Goal: Transaction & Acquisition: Purchase product/service

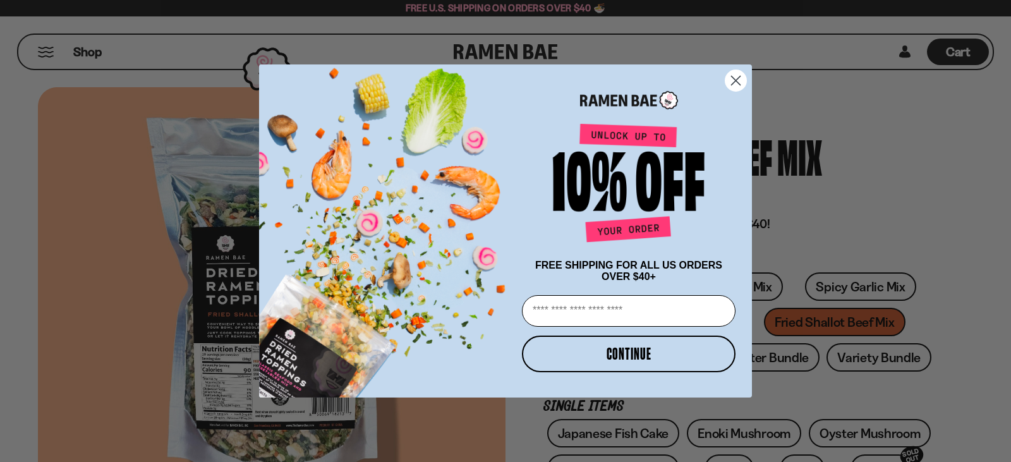
click at [733, 80] on circle "Close dialog" at bounding box center [736, 80] width 21 height 21
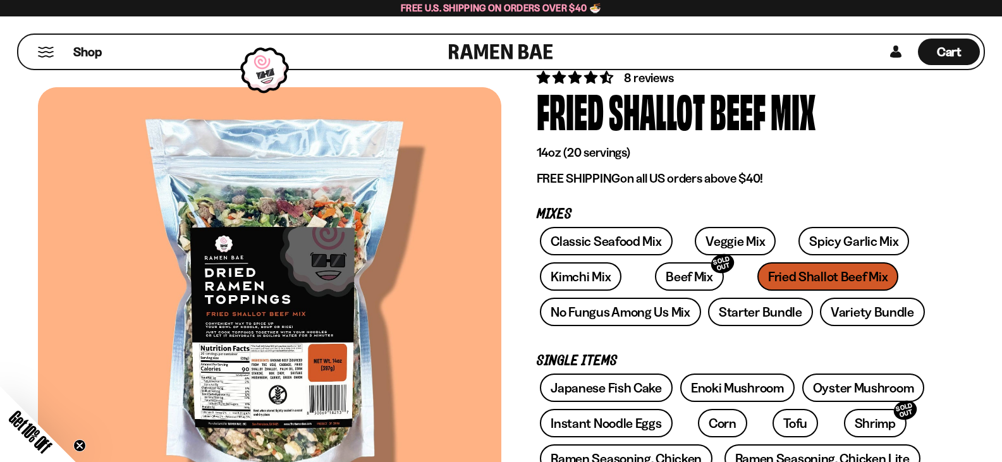
scroll to position [84, 0]
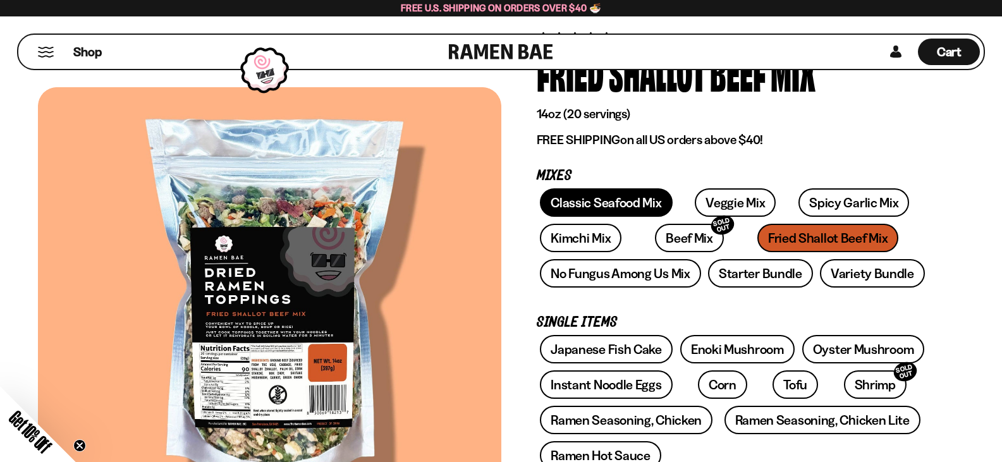
click at [597, 207] on link "Classic Seafood Mix" at bounding box center [606, 202] width 132 height 28
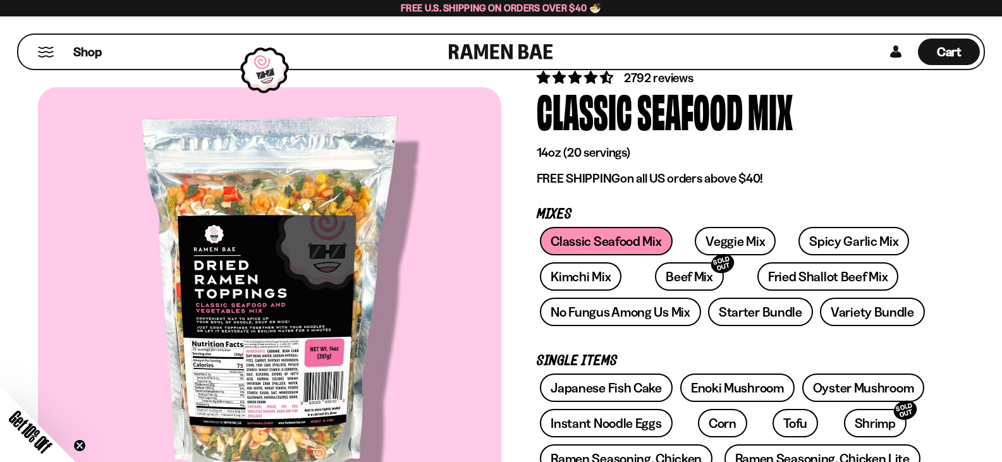
scroll to position [84, 0]
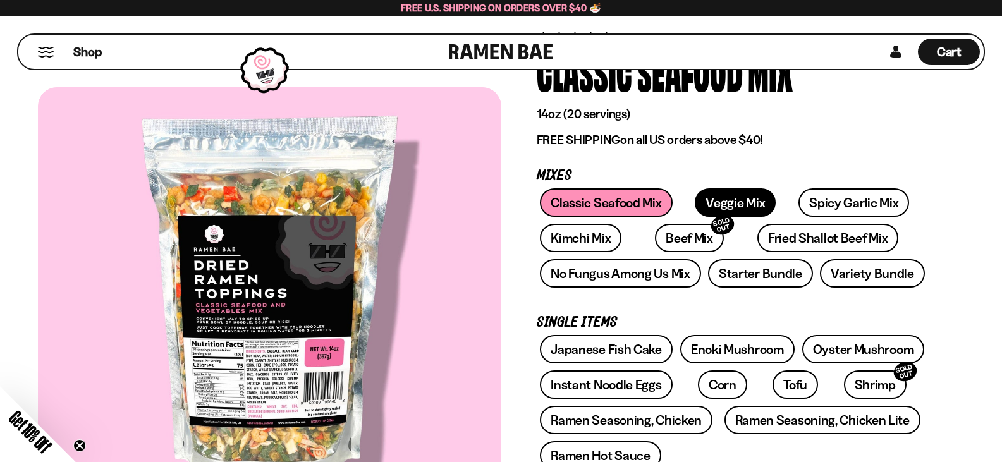
click at [695, 203] on link "Veggie Mix" at bounding box center [735, 202] width 81 height 28
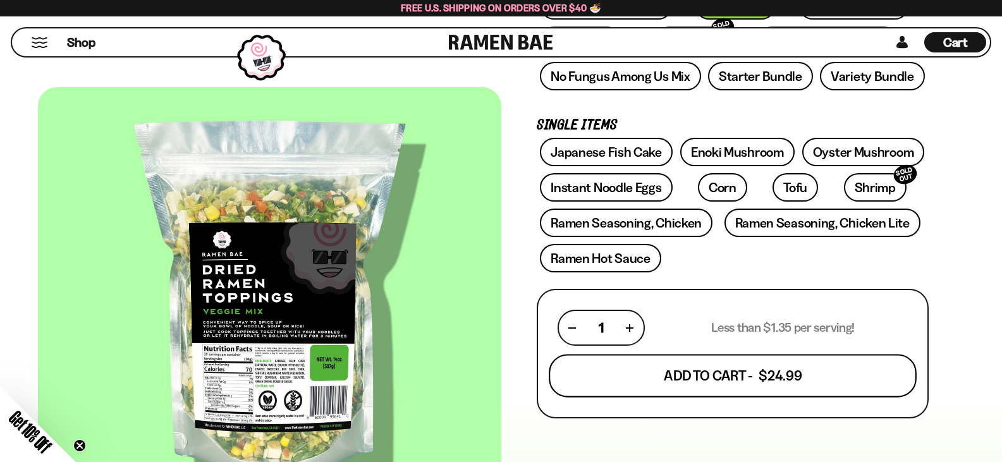
scroll to position [253, 0]
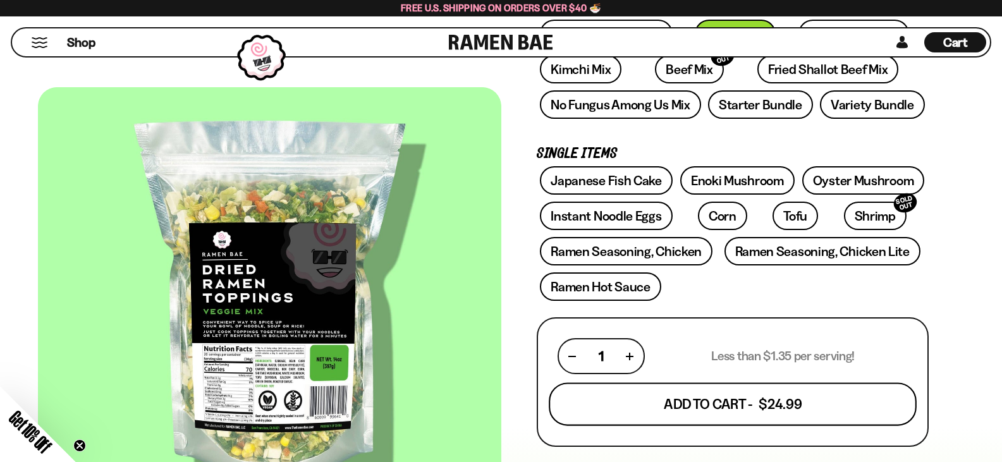
click at [680, 405] on button "Add To Cart - $24.99" at bounding box center [733, 404] width 368 height 43
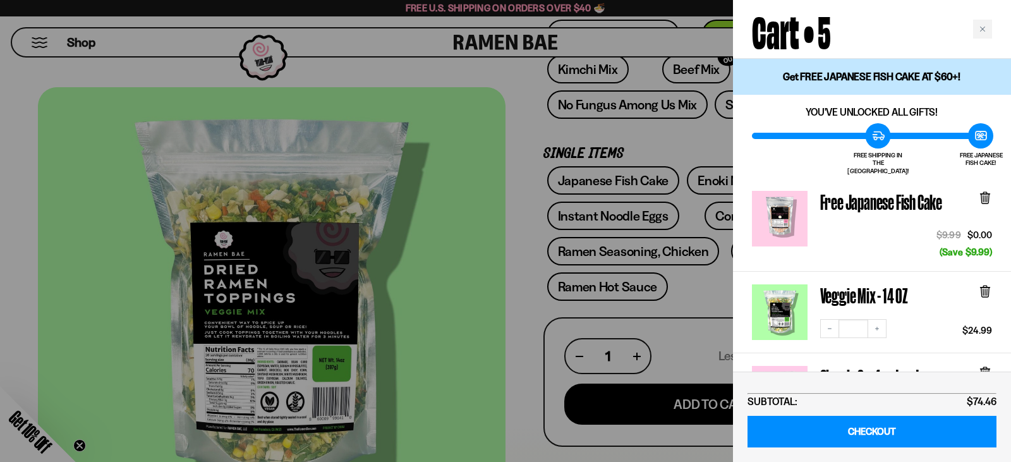
click at [663, 294] on div at bounding box center [505, 231] width 1011 height 462
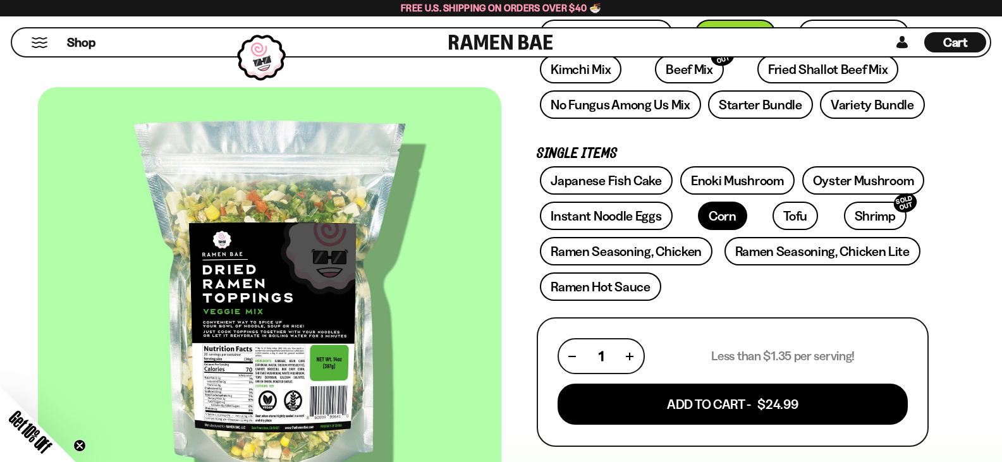
click at [703, 222] on link "Corn" at bounding box center [722, 216] width 49 height 28
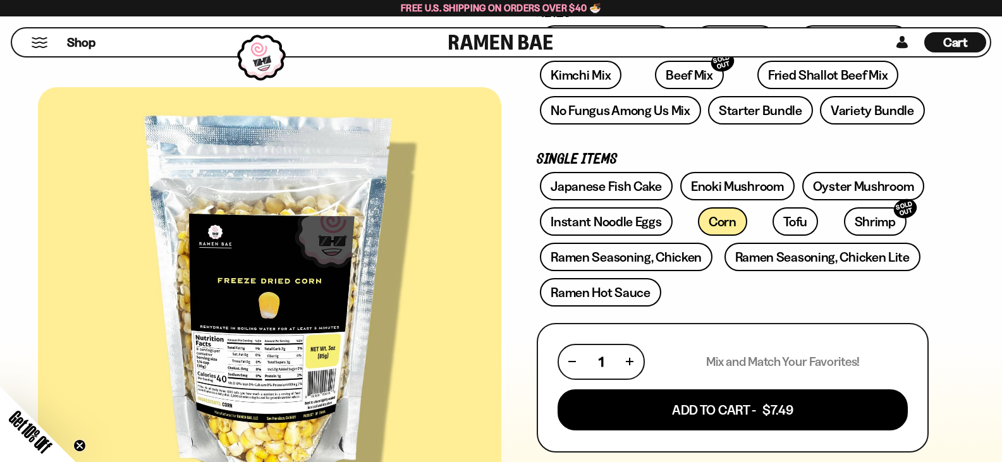
scroll to position [253, 0]
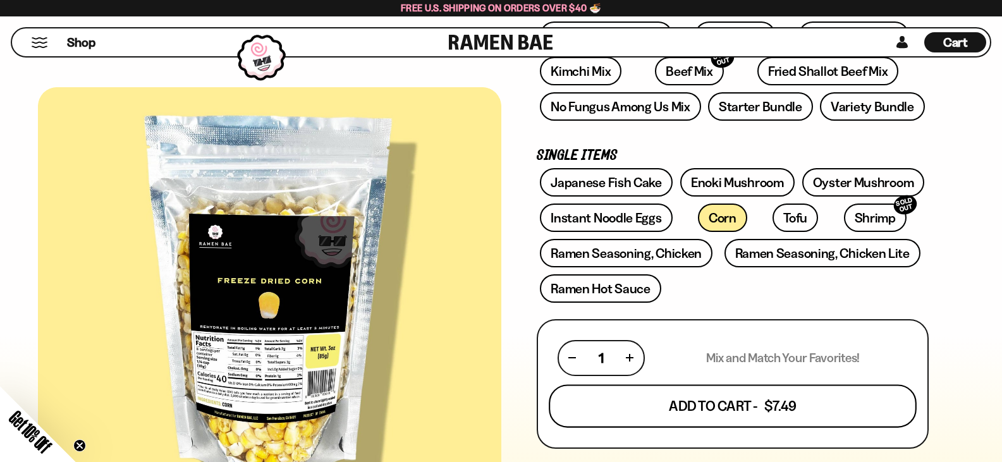
click at [697, 413] on button "Add To Cart - $7.49" at bounding box center [733, 405] width 368 height 43
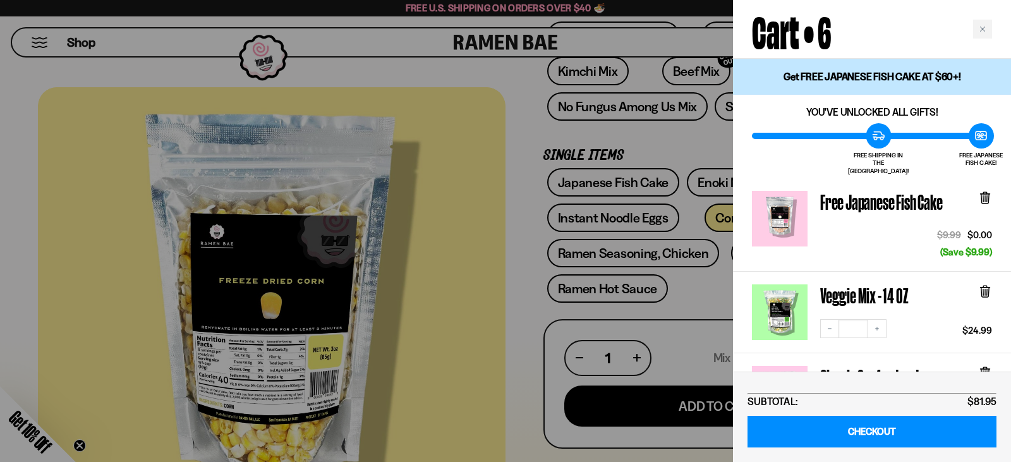
click at [517, 314] on div at bounding box center [505, 231] width 1011 height 462
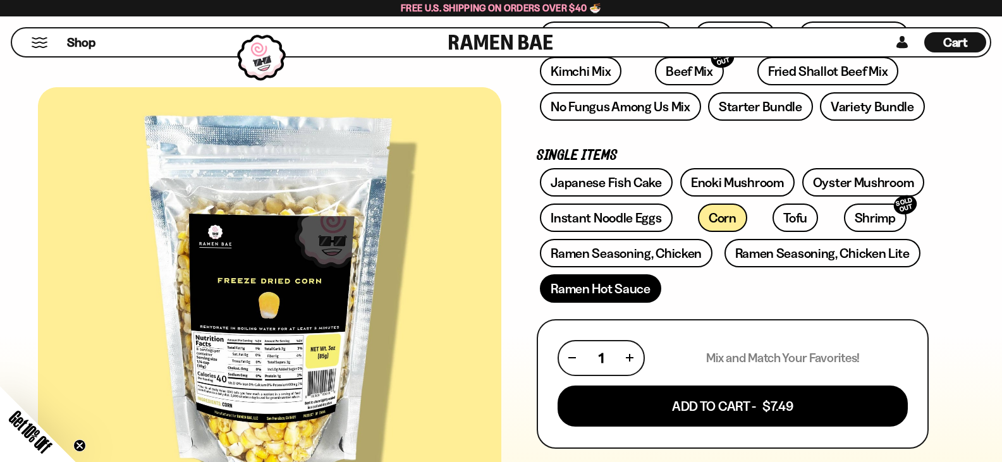
click at [617, 294] on link "Ramen Hot Sauce" at bounding box center [600, 288] width 121 height 28
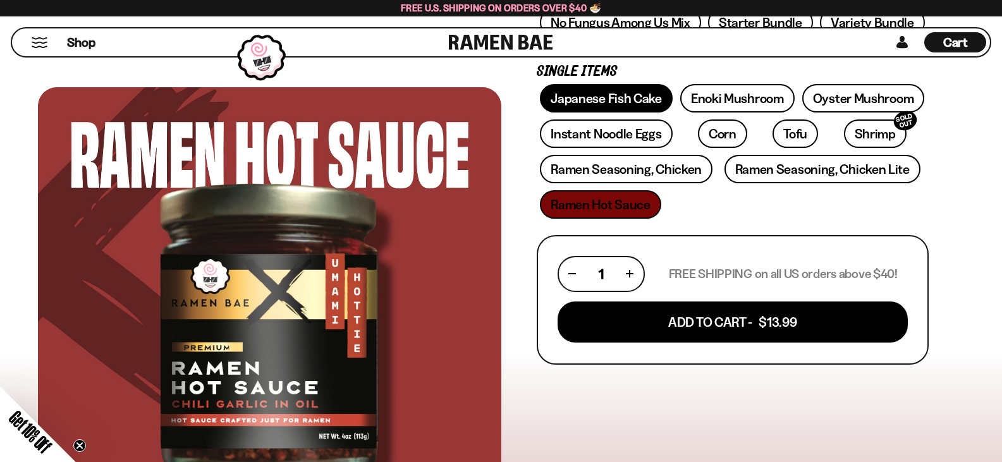
scroll to position [253, 0]
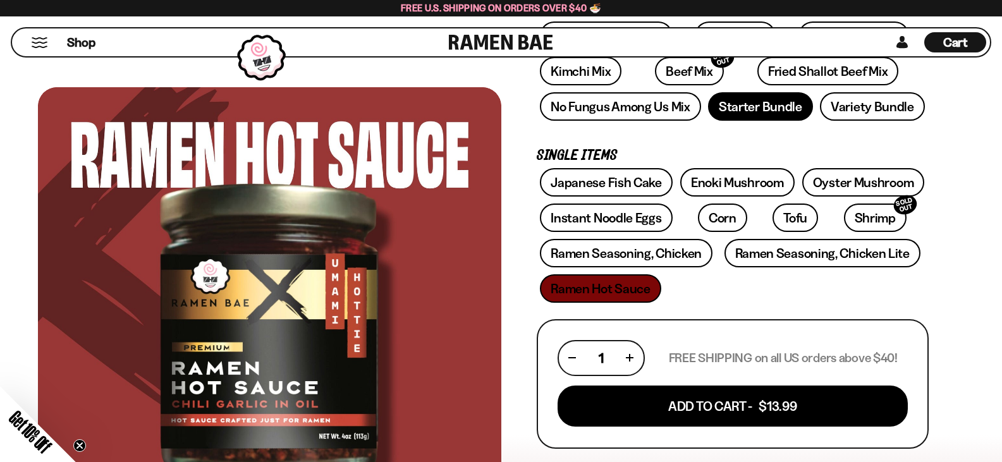
click at [788, 113] on link "Starter Bundle" at bounding box center [760, 106] width 105 height 28
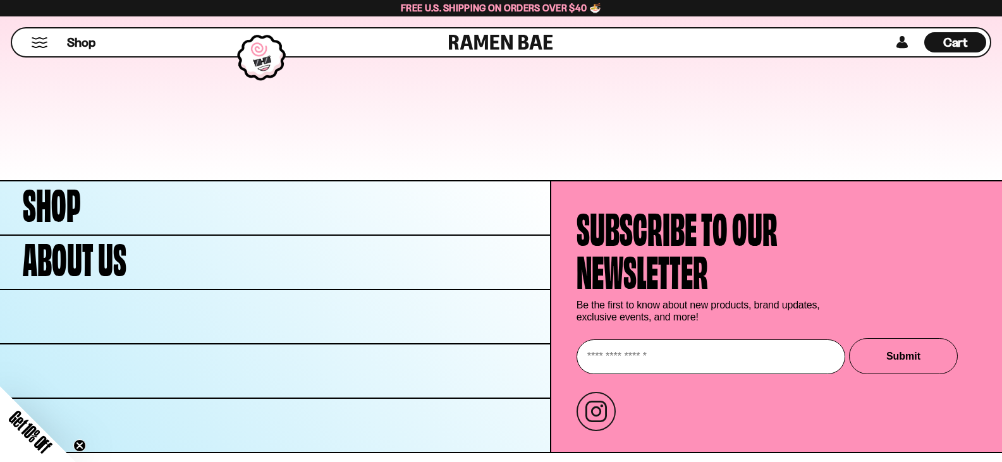
scroll to position [5703, 0]
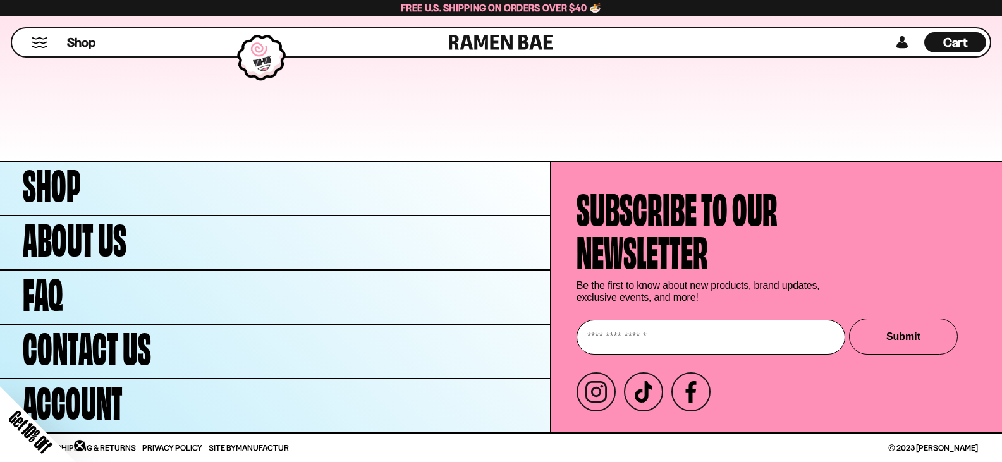
click at [946, 35] on span "Cart" at bounding box center [955, 42] width 25 height 15
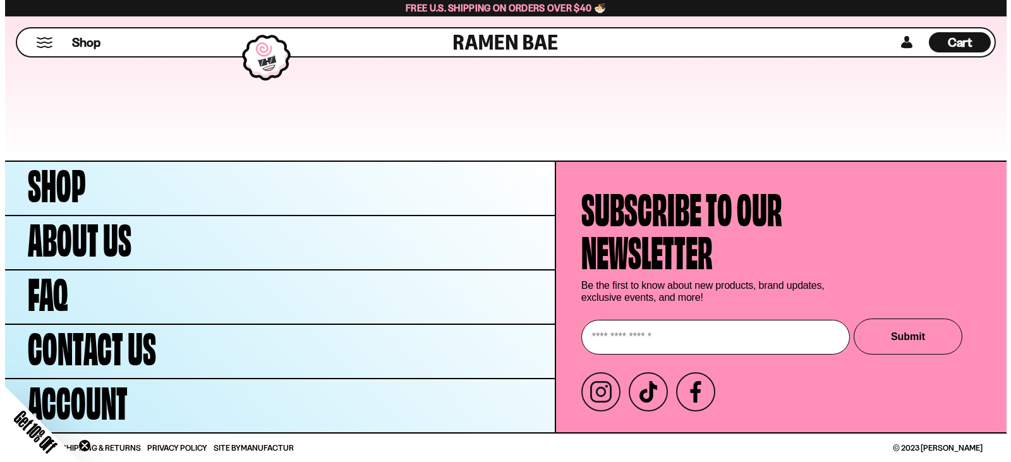
scroll to position [5713, 0]
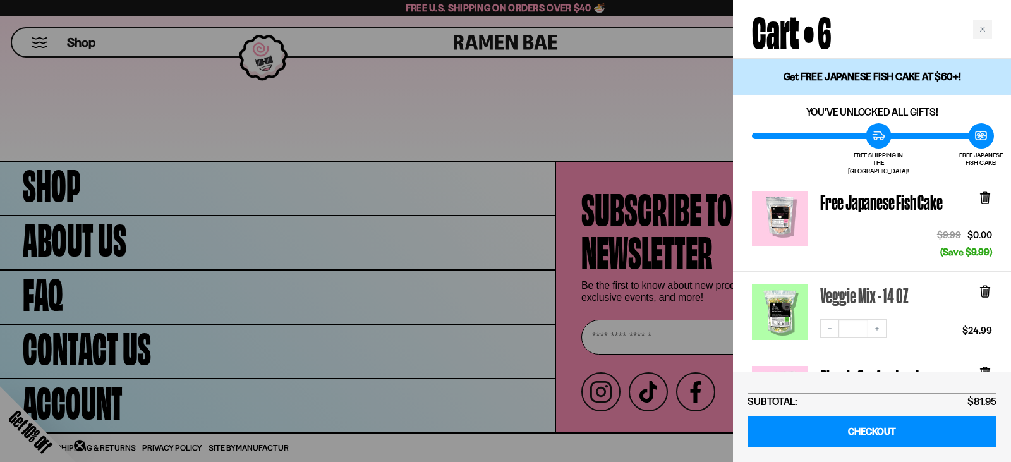
click at [843, 295] on link "Veggie Mix - 14 OZ" at bounding box center [864, 295] width 88 height 22
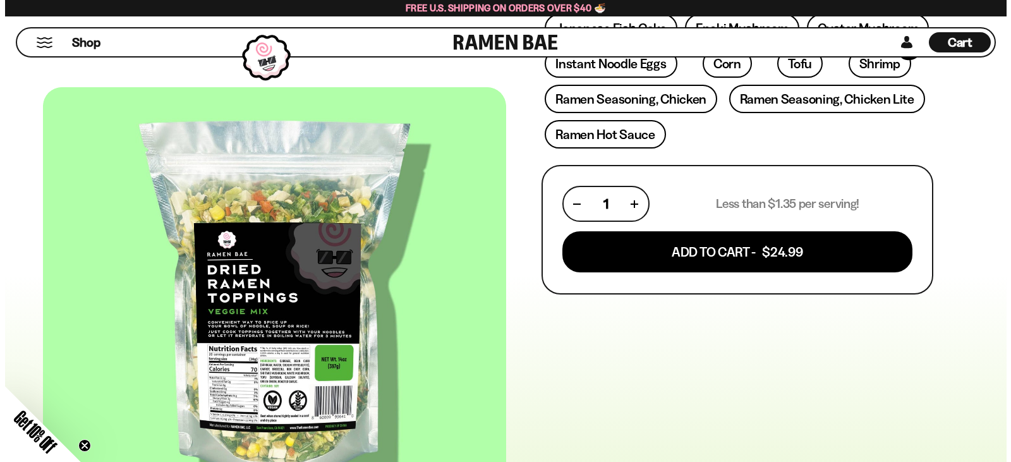
scroll to position [422, 0]
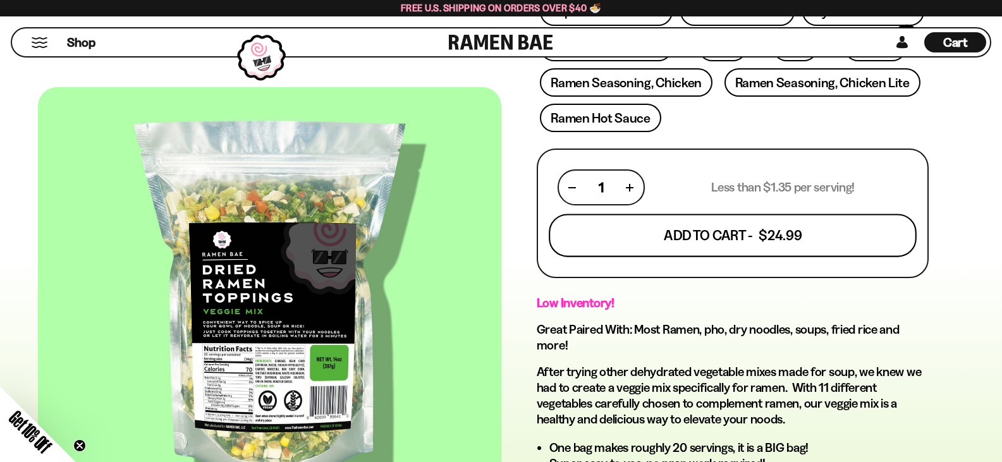
click at [767, 224] on button "Add To Cart - $24.99" at bounding box center [733, 235] width 368 height 43
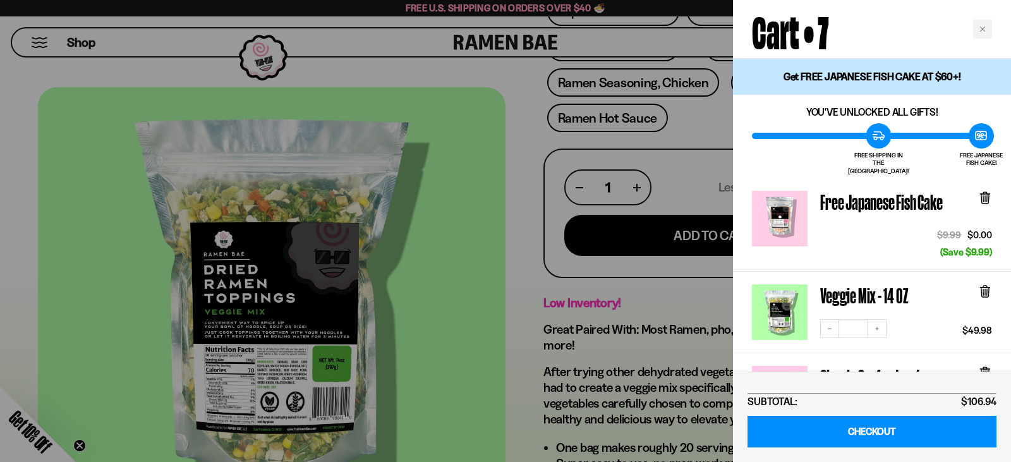
click at [989, 194] on icon at bounding box center [986, 198] width 8 height 9
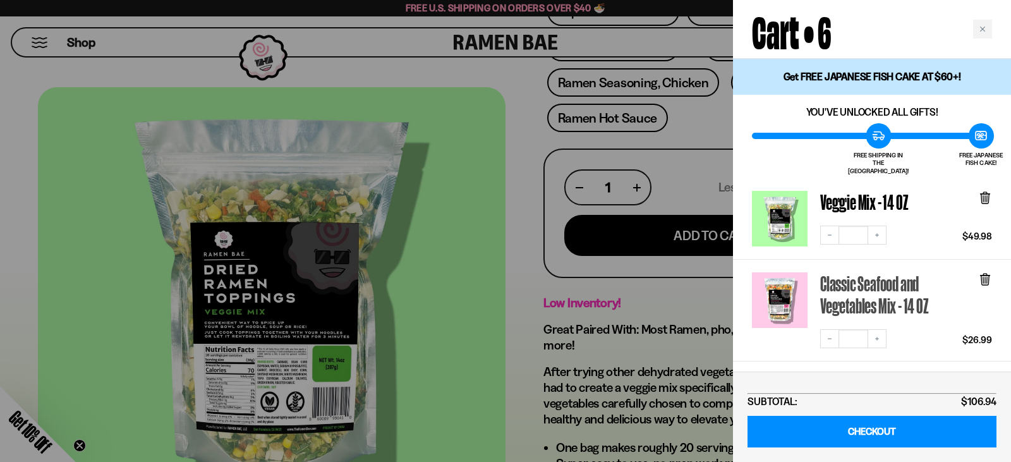
scroll to position [84, 0]
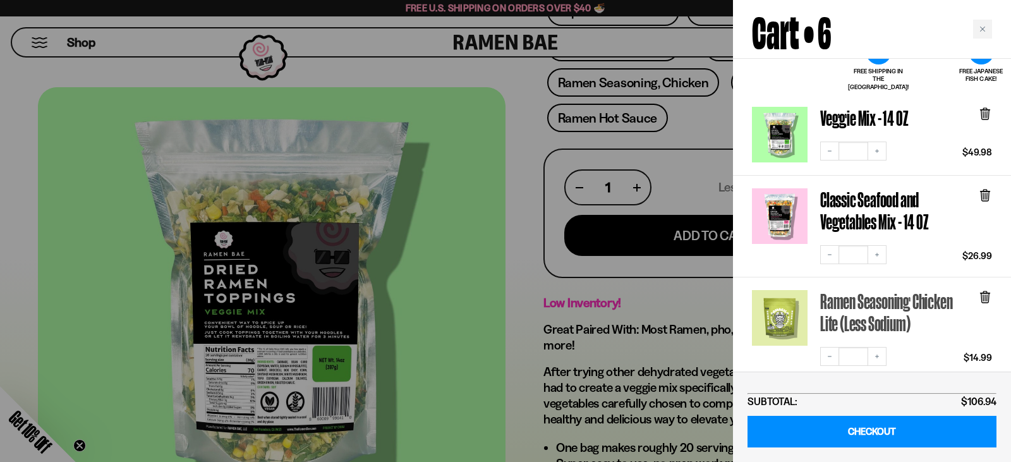
click at [979, 290] on icon at bounding box center [985, 297] width 14 height 14
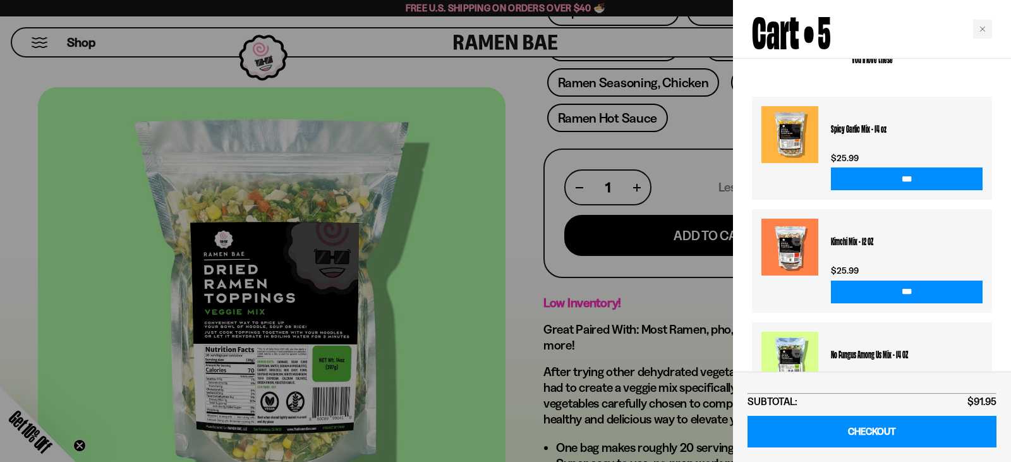
scroll to position [473, 0]
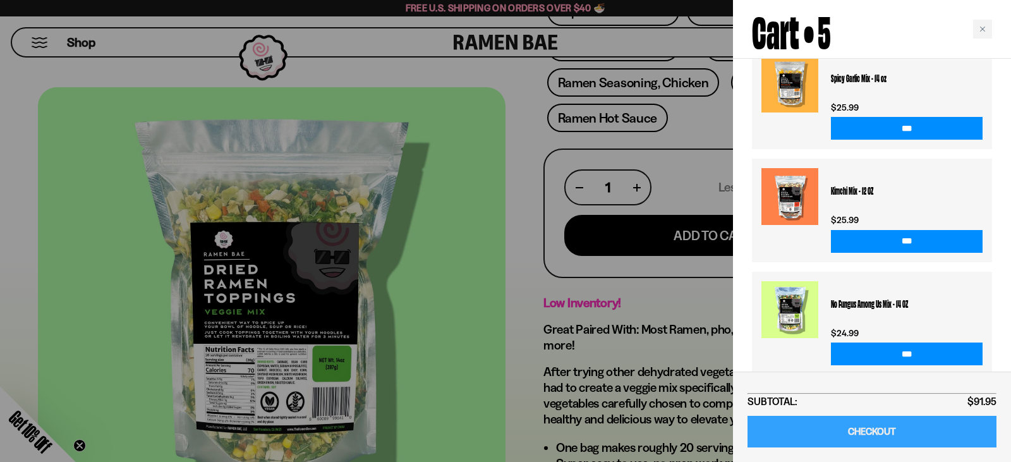
click at [887, 429] on link "CHECKOUT" at bounding box center [872, 432] width 249 height 32
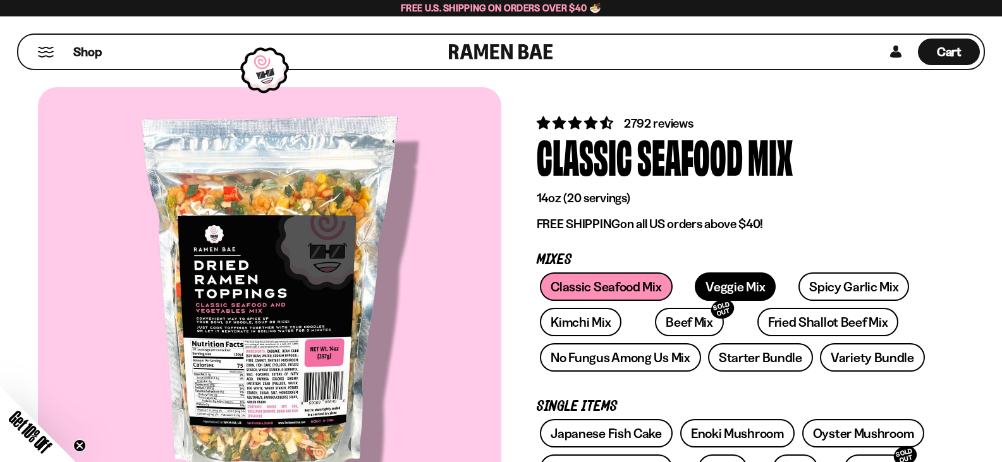
click at [715, 288] on link "Veggie Mix" at bounding box center [735, 286] width 81 height 28
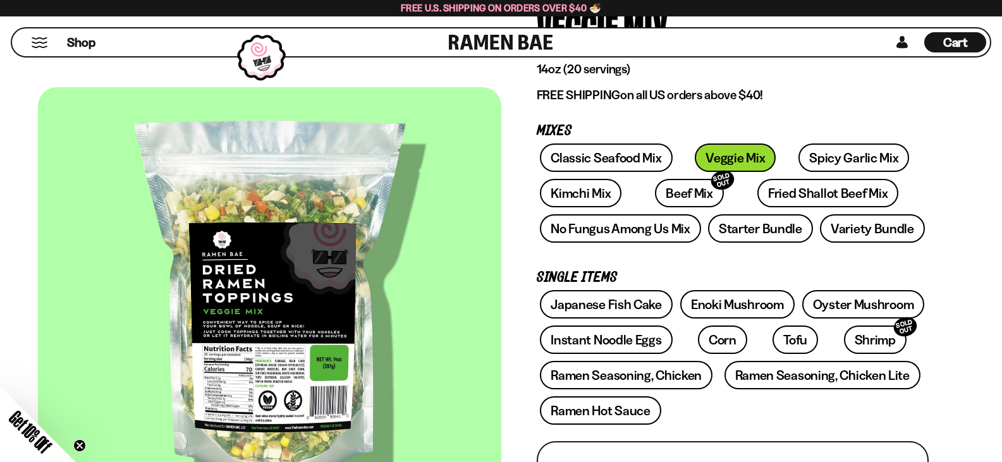
scroll to position [169, 0]
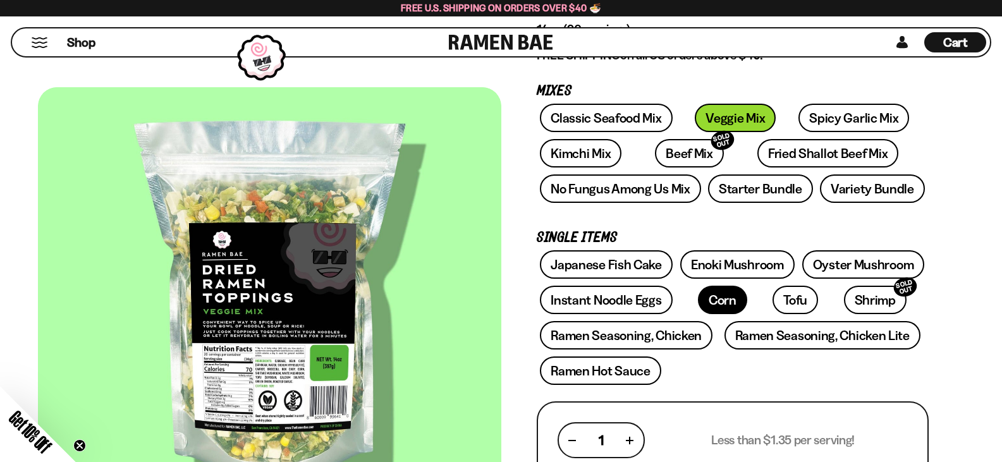
click at [715, 308] on link "Corn" at bounding box center [722, 300] width 49 height 28
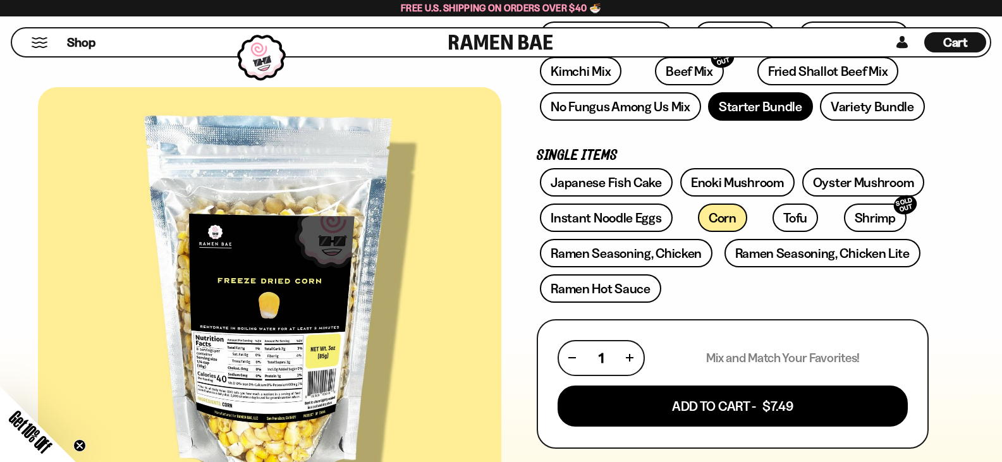
scroll to position [337, 0]
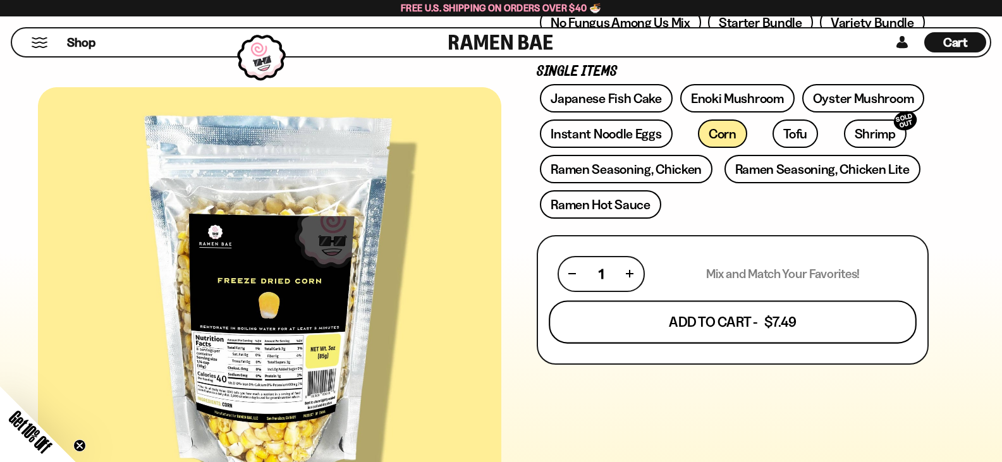
click at [717, 327] on button "Add To Cart - $7.49" at bounding box center [733, 321] width 368 height 43
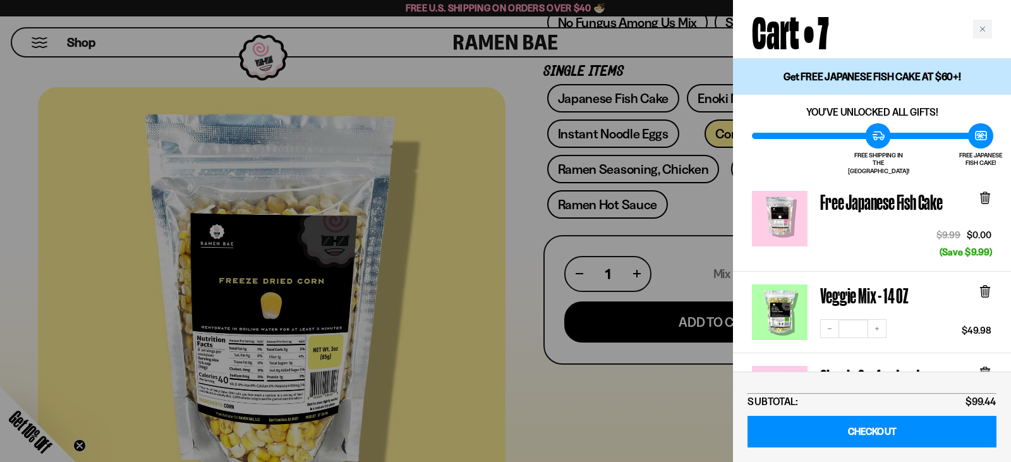
click at [671, 363] on div at bounding box center [505, 231] width 1011 height 462
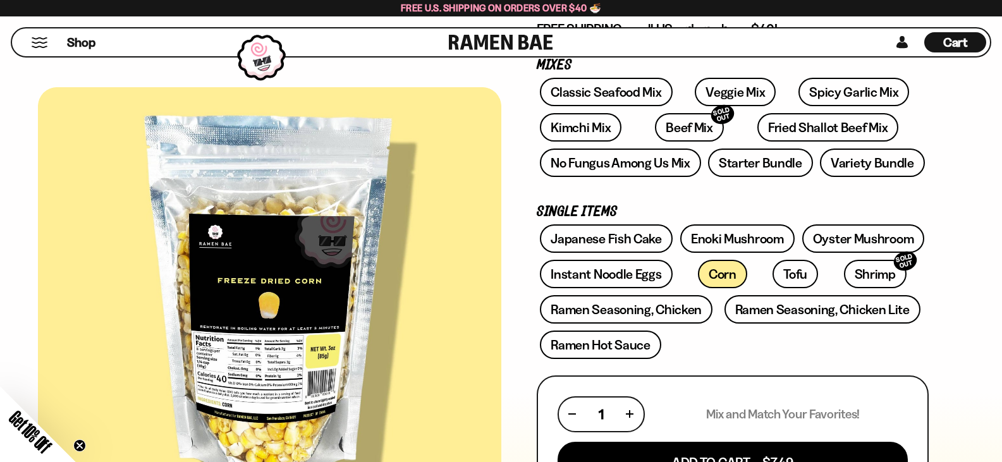
scroll to position [169, 0]
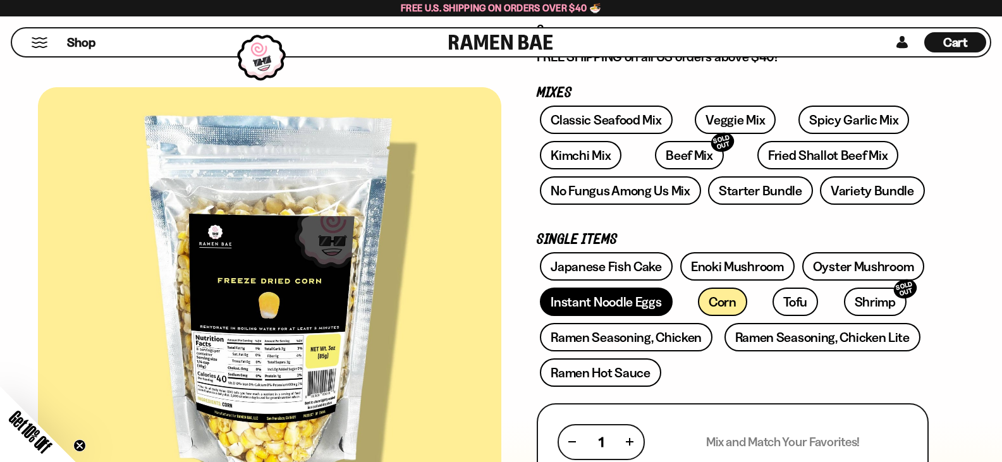
click at [634, 312] on link "Instant Noodle Eggs" at bounding box center [606, 302] width 132 height 28
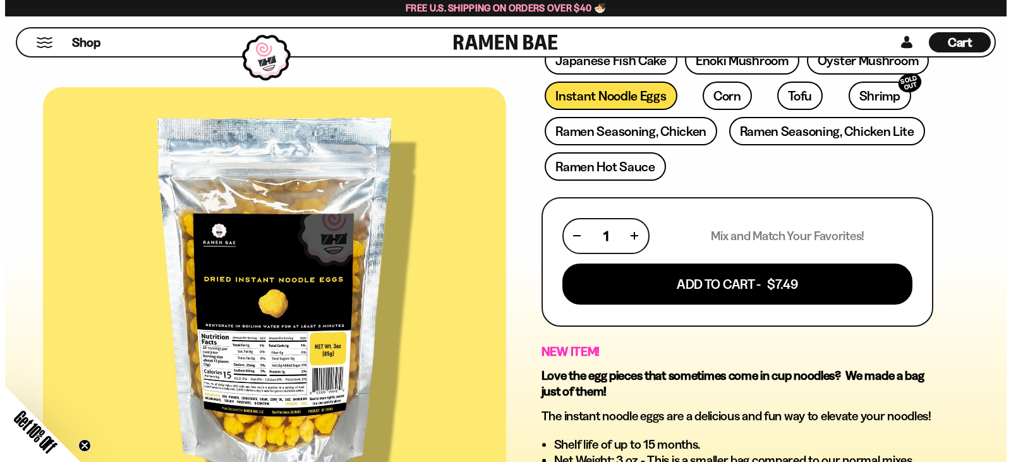
scroll to position [422, 0]
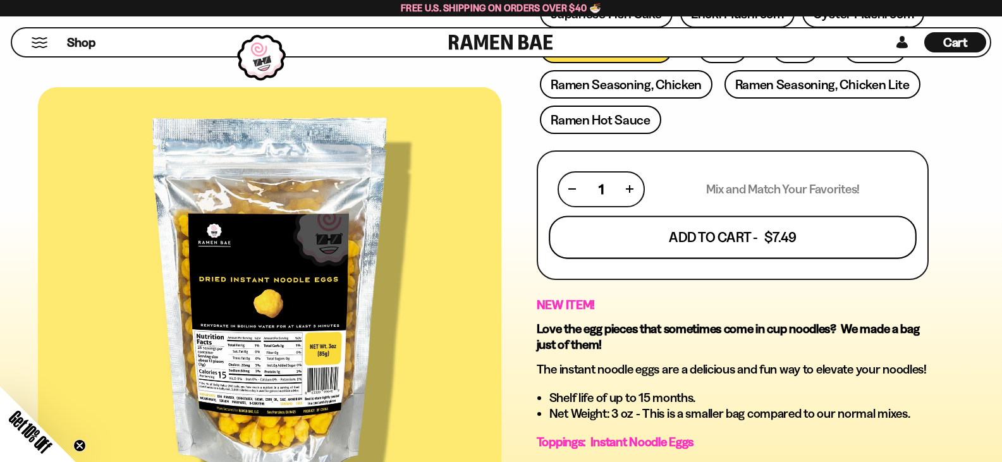
click at [719, 240] on button "Add To Cart - $7.49" at bounding box center [733, 237] width 368 height 43
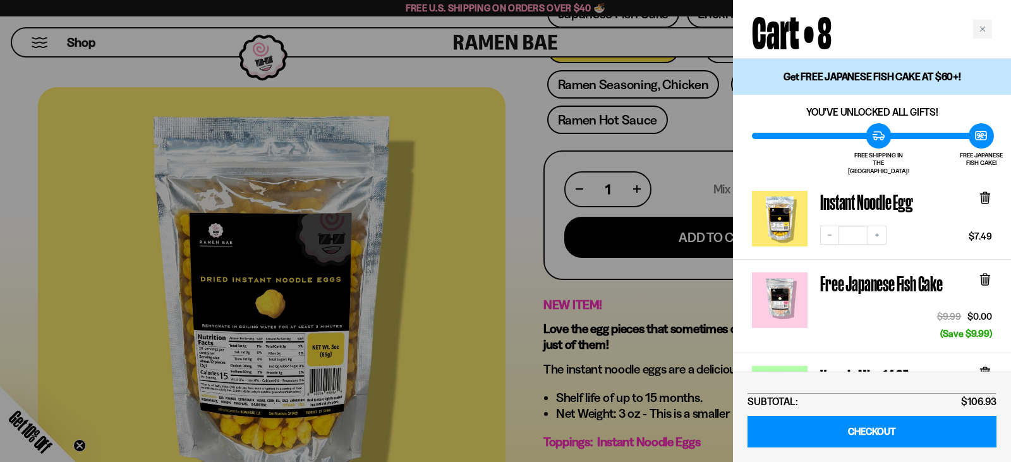
click at [989, 369] on icon at bounding box center [986, 373] width 8 height 9
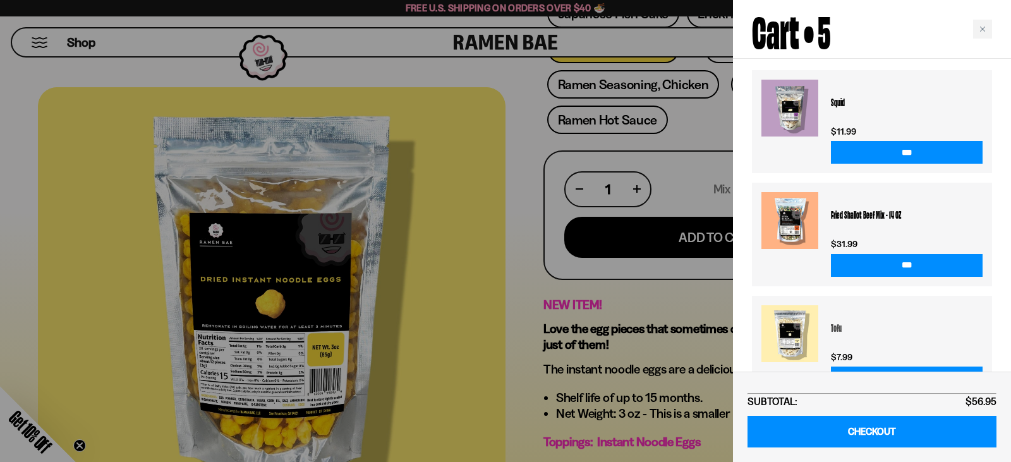
scroll to position [473, 0]
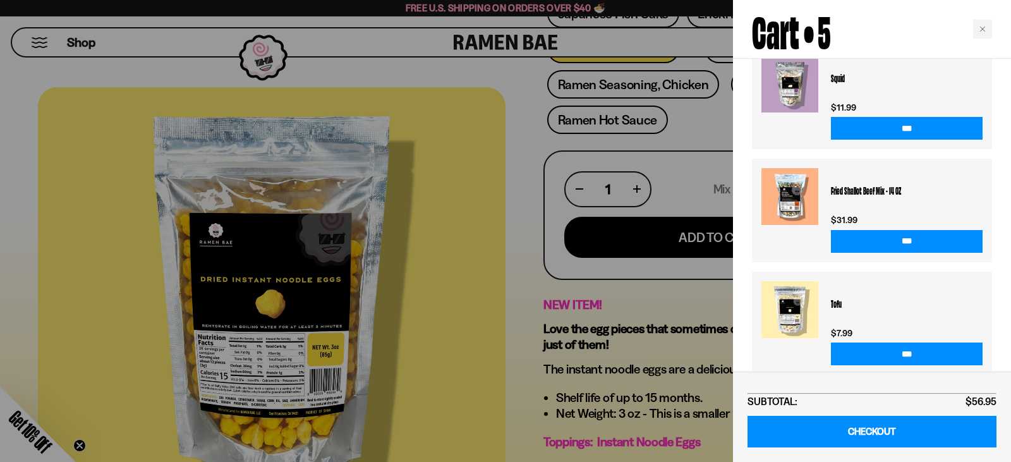
click at [818, 300] on link at bounding box center [790, 309] width 57 height 57
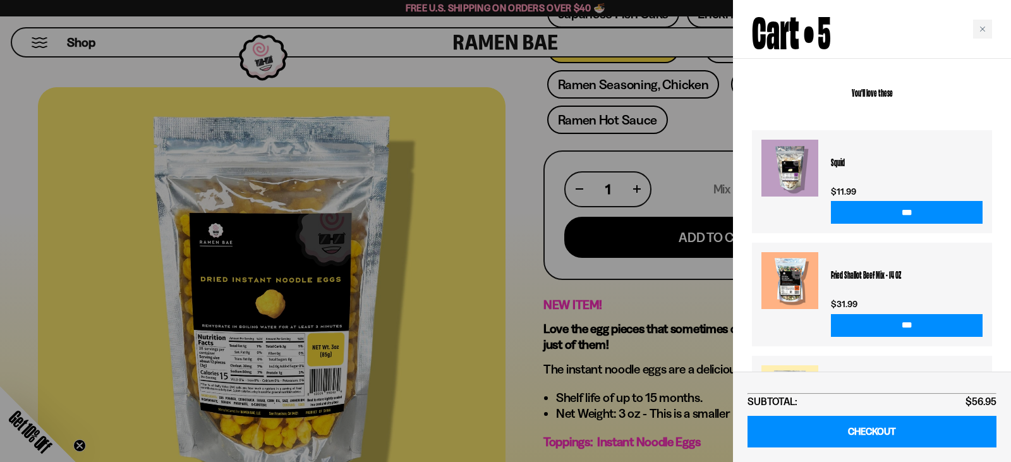
scroll to position [304, 0]
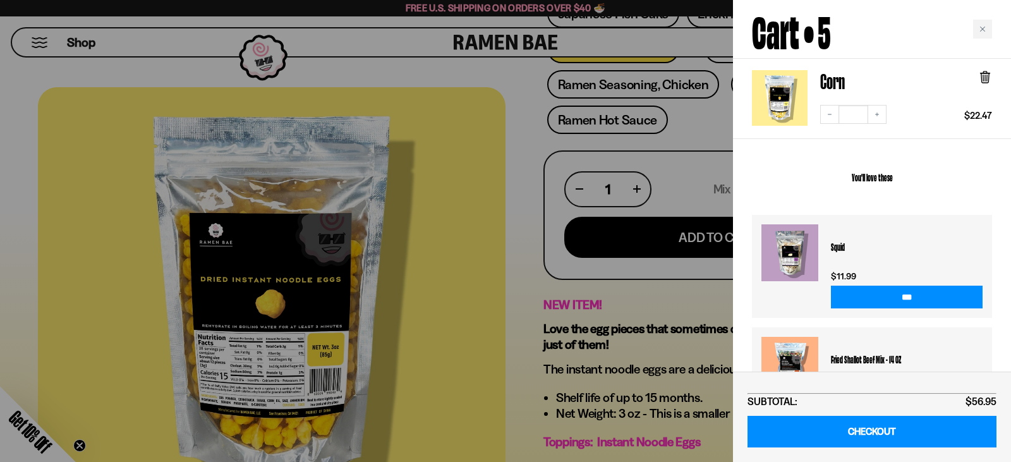
click at [803, 258] on link at bounding box center [790, 252] width 57 height 57
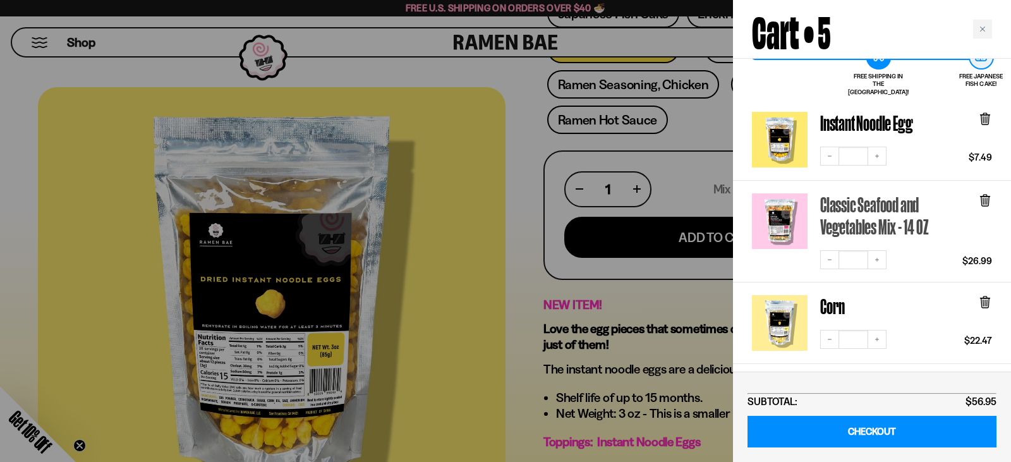
scroll to position [51, 0]
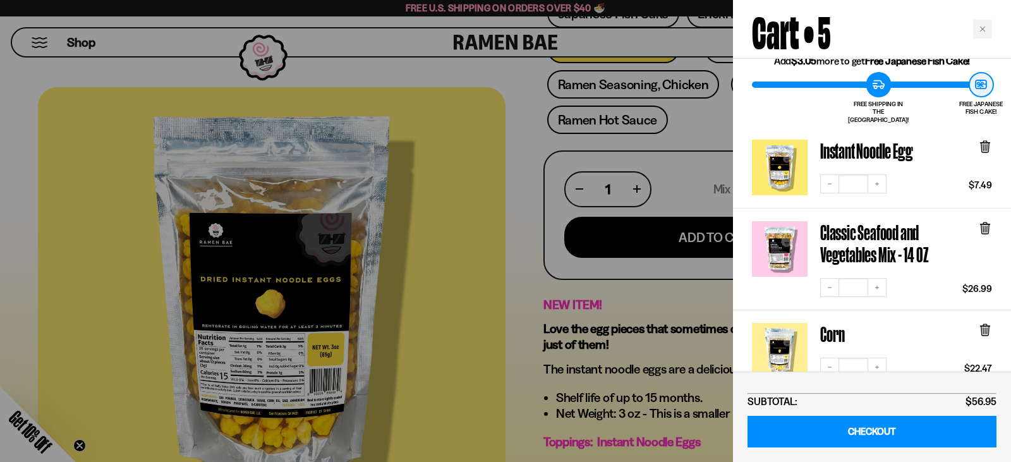
click at [985, 226] on icon at bounding box center [986, 228] width 8 height 9
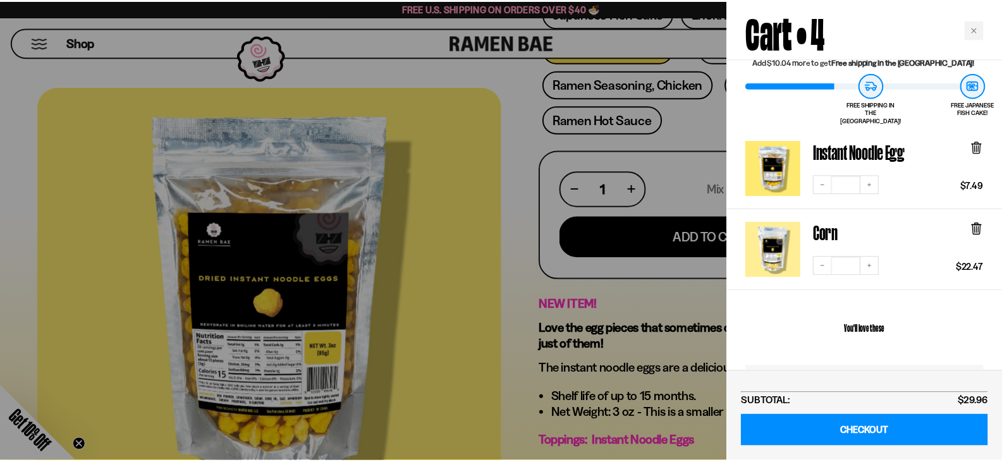
scroll to position [0, 0]
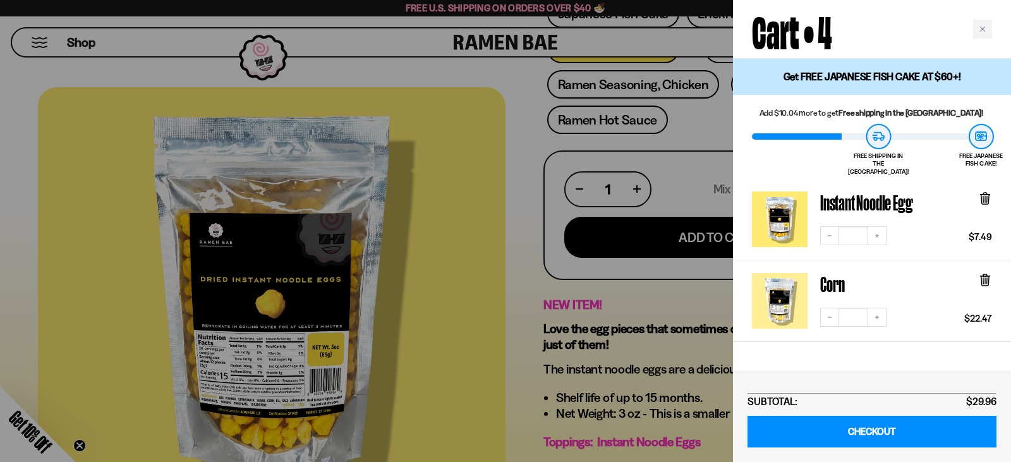
click at [510, 205] on div at bounding box center [505, 231] width 1011 height 462
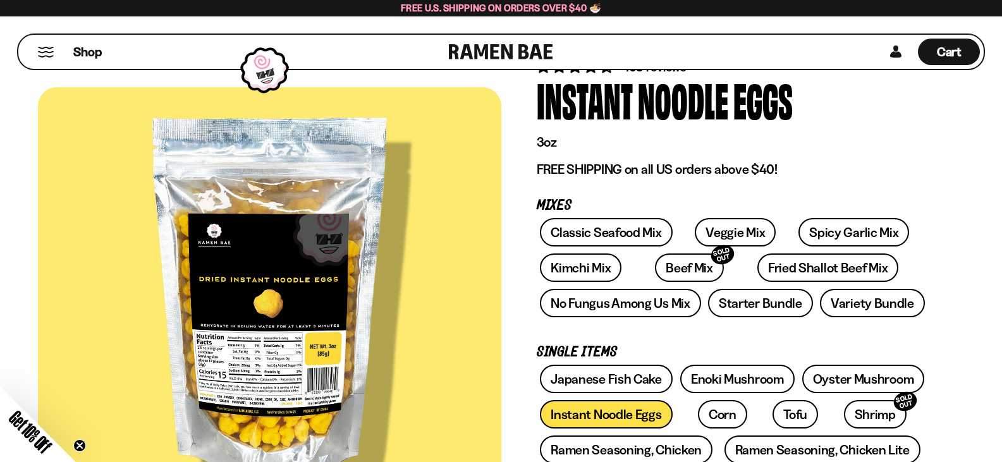
scroll to position [84, 0]
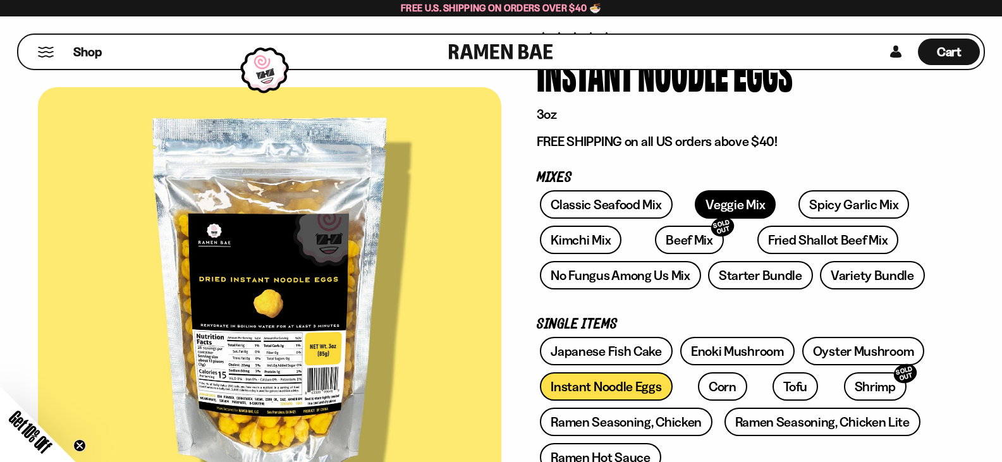
click at [699, 205] on link "Veggie Mix" at bounding box center [735, 204] width 81 height 28
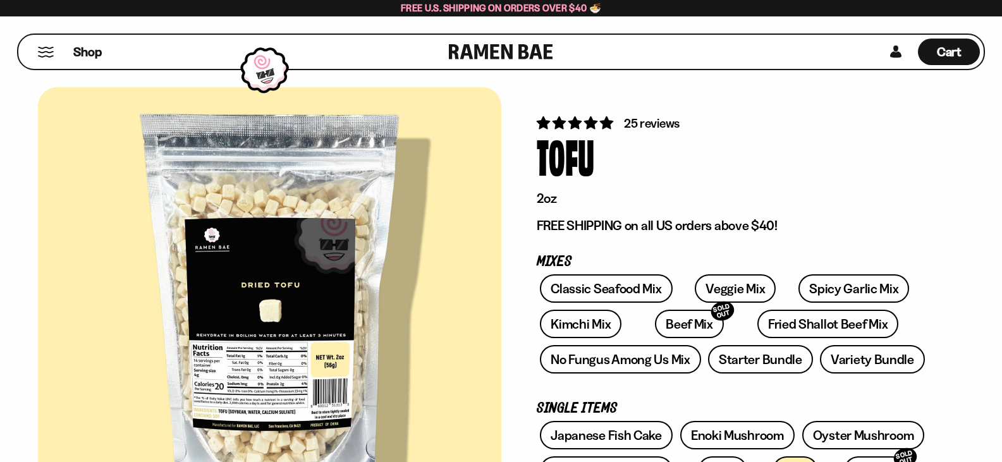
scroll to position [84, 0]
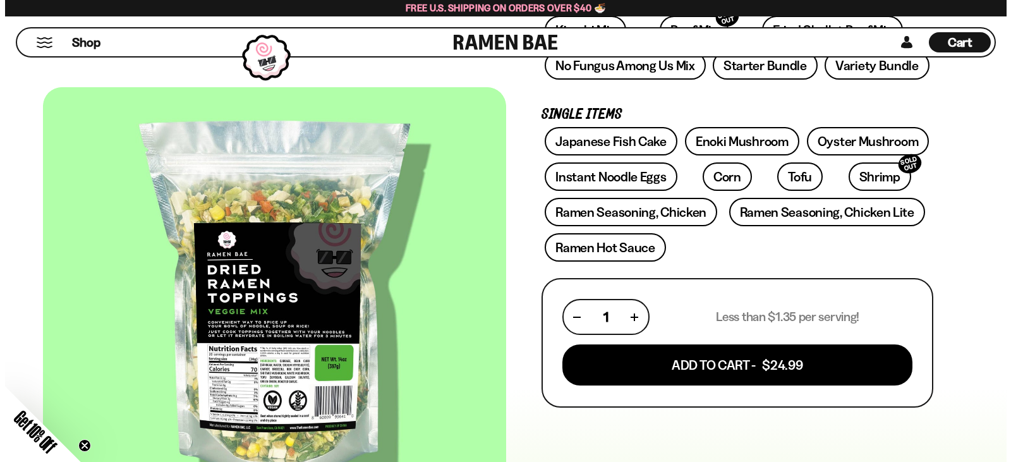
scroll to position [337, 0]
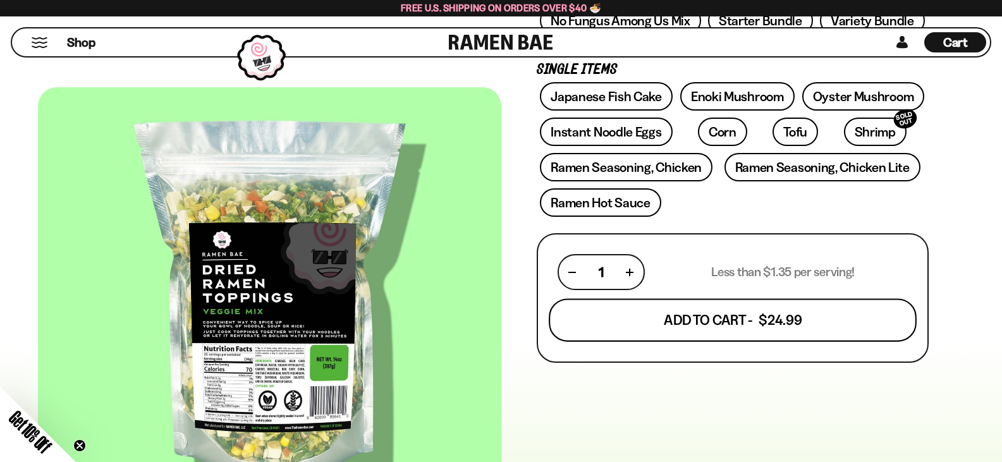
click at [723, 314] on button "Add To Cart - $24.99" at bounding box center [733, 320] width 368 height 43
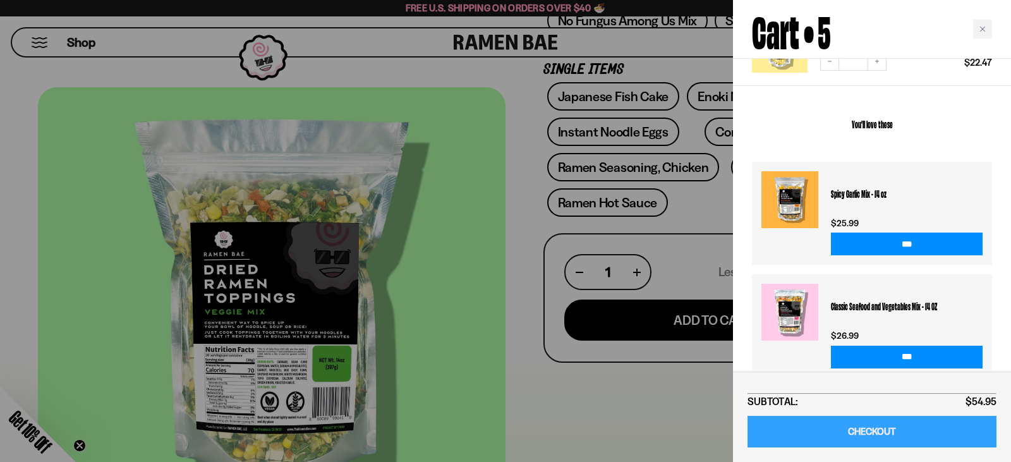
click at [853, 429] on link "CHECKOUT" at bounding box center [872, 432] width 249 height 32
